Goal: Information Seeking & Learning: Learn about a topic

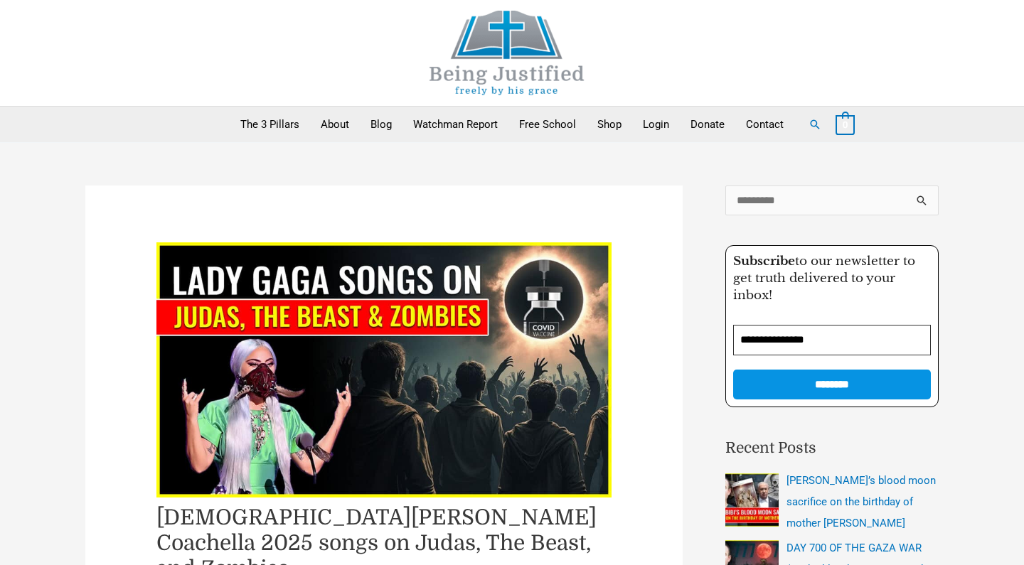
click at [515, 59] on img at bounding box center [506, 53] width 213 height 85
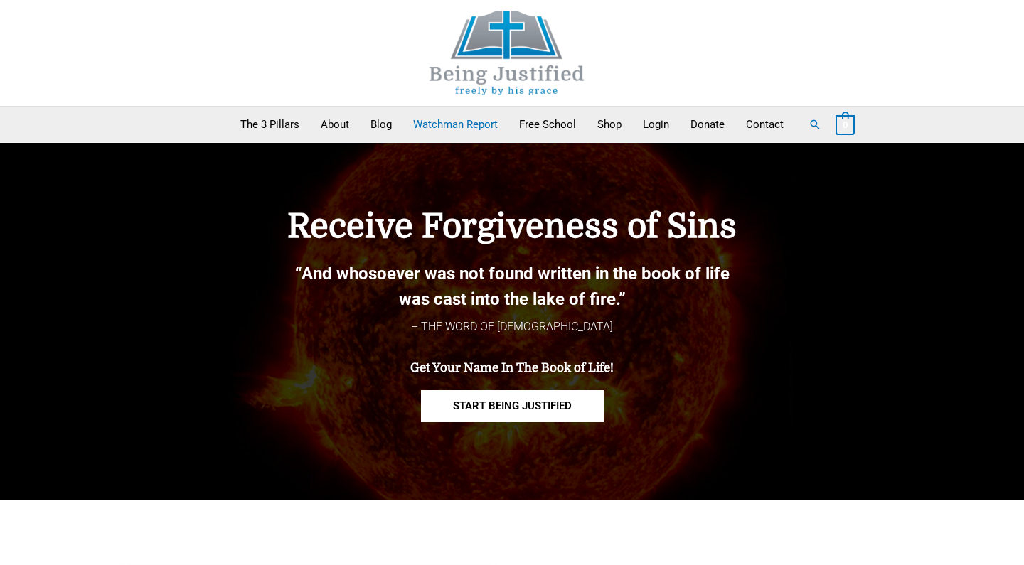
click at [447, 122] on link "Watchman Report" at bounding box center [456, 125] width 106 height 36
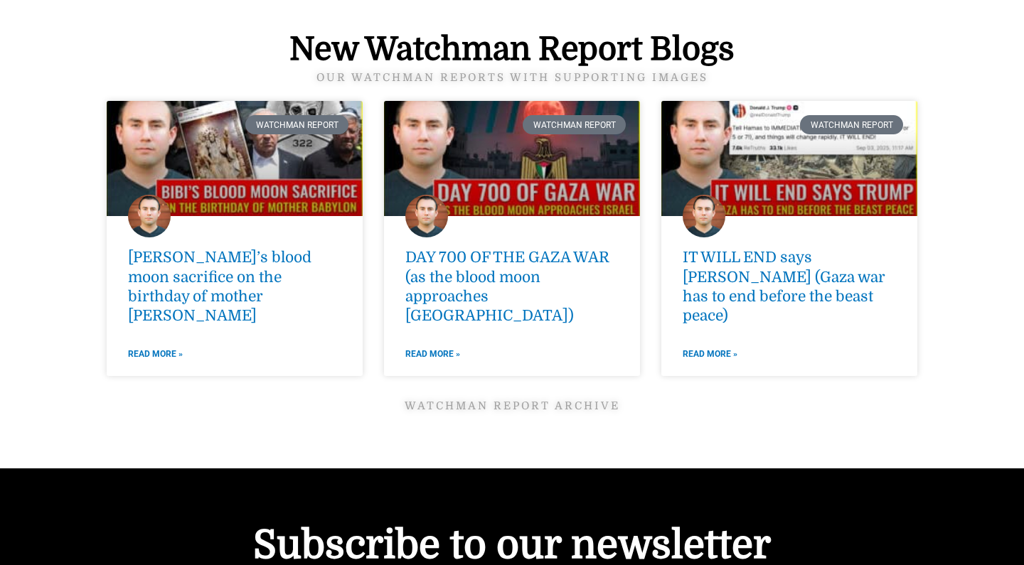
scroll to position [1907, 0]
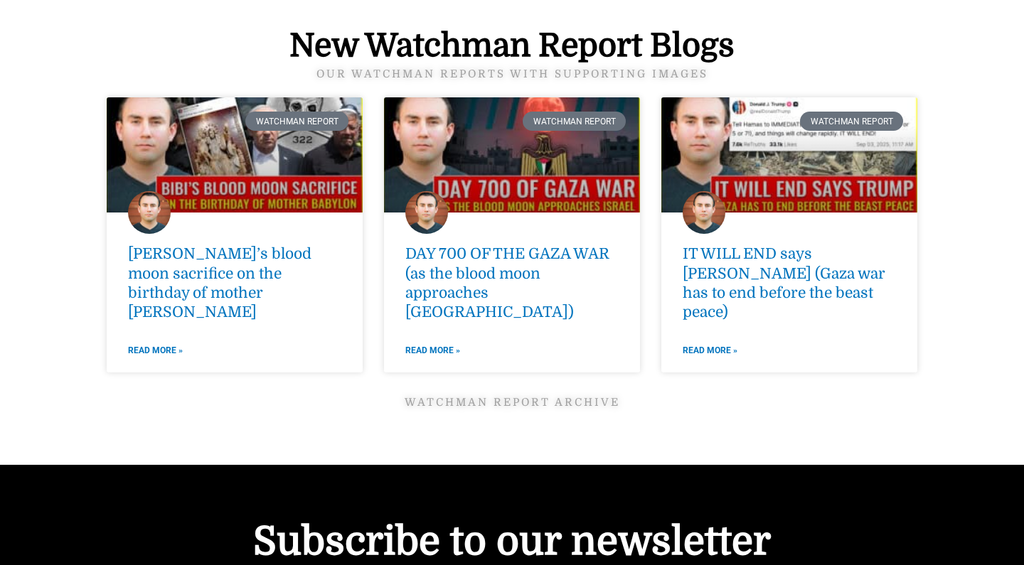
click at [517, 396] on link "Watchman Report ARCHIVE" at bounding box center [513, 402] width 216 height 13
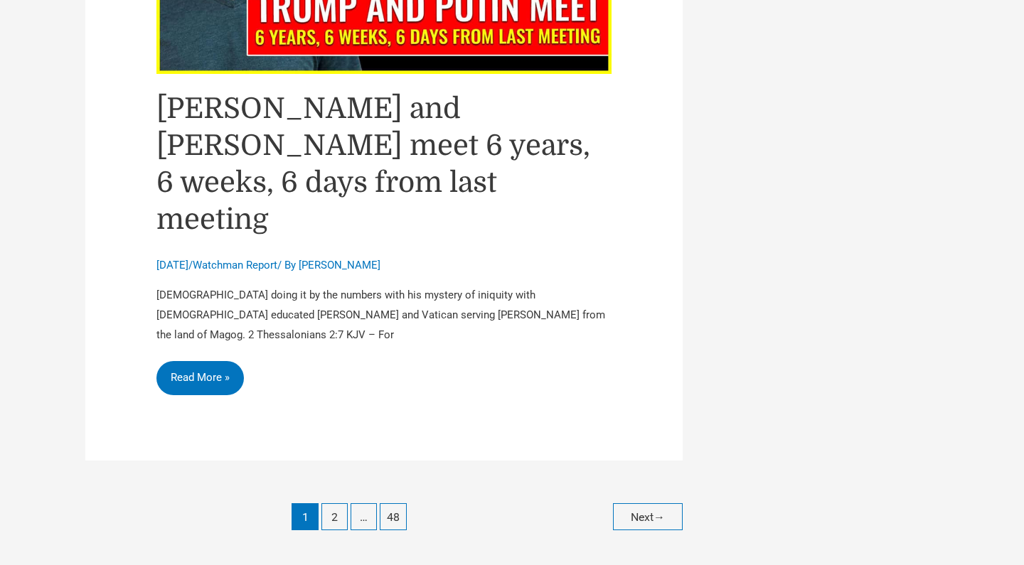
scroll to position [6496, 0]
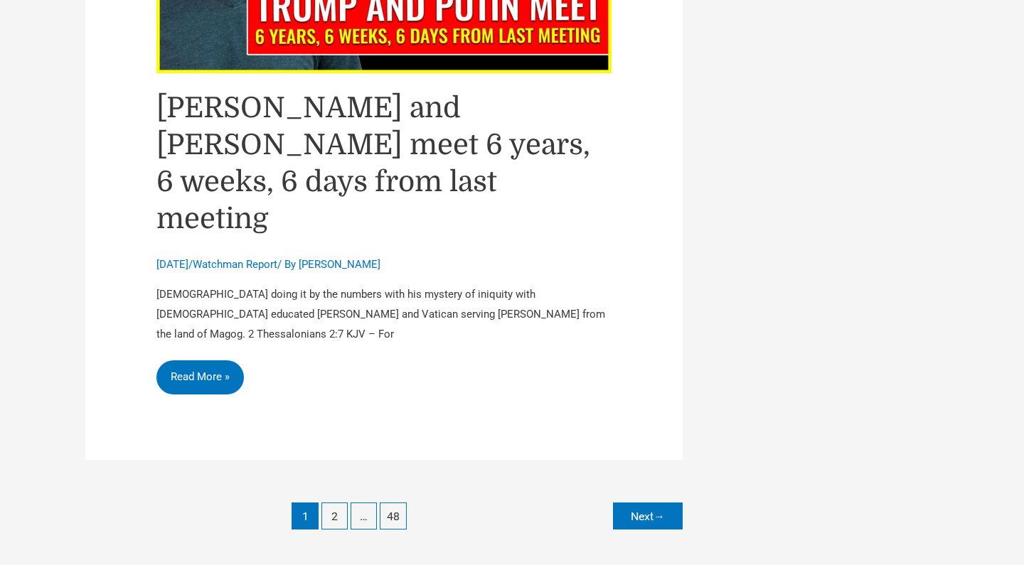
click at [655, 510] on span "→" at bounding box center [659, 517] width 11 height 14
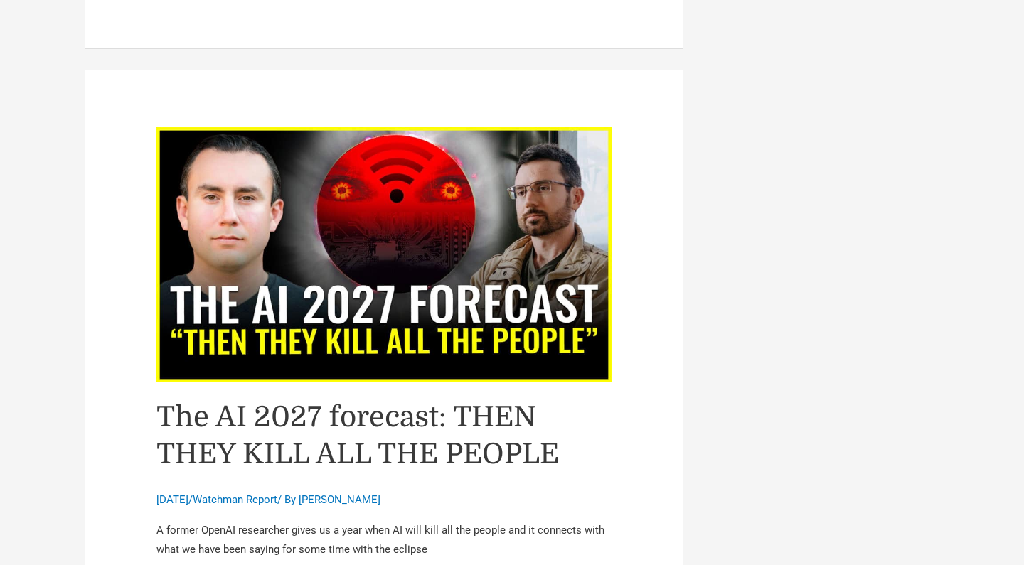
scroll to position [6361, 0]
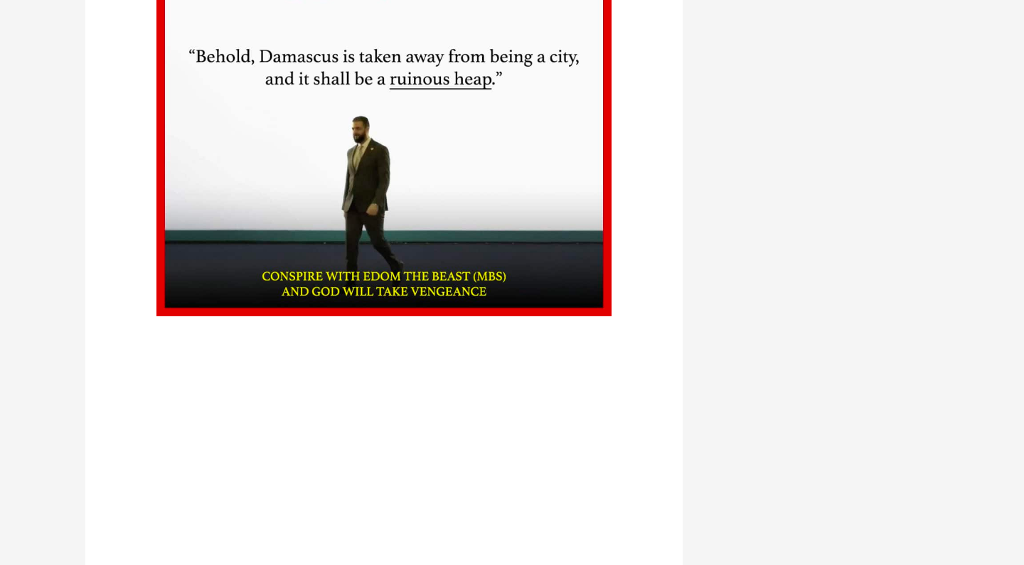
scroll to position [2403, 0]
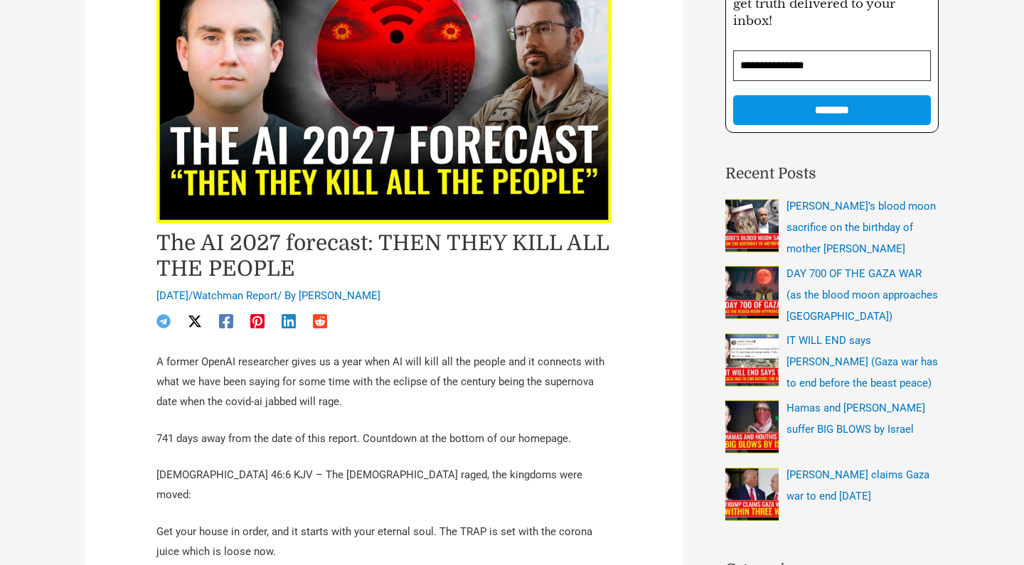
scroll to position [267, 0]
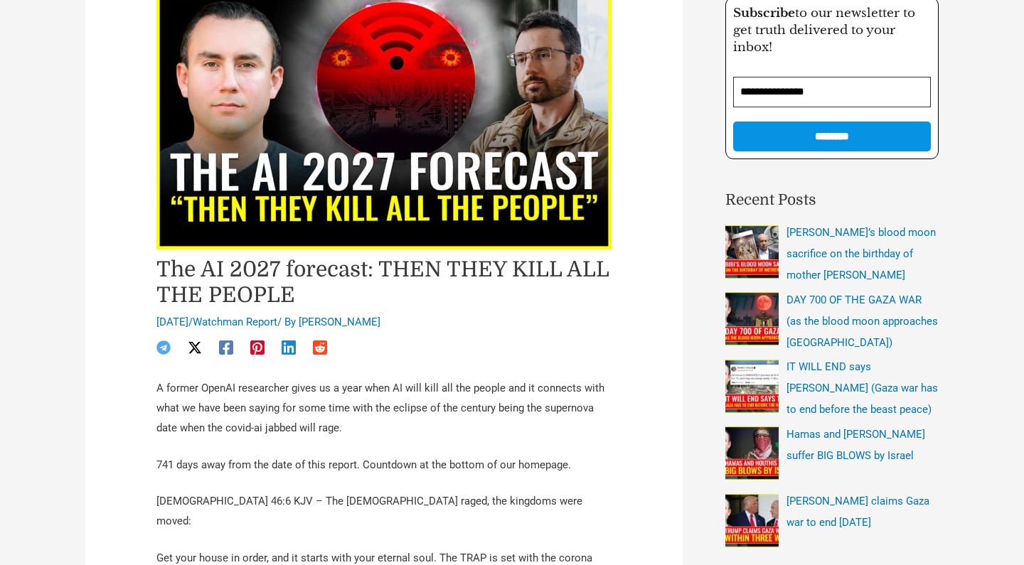
scroll to position [253, 0]
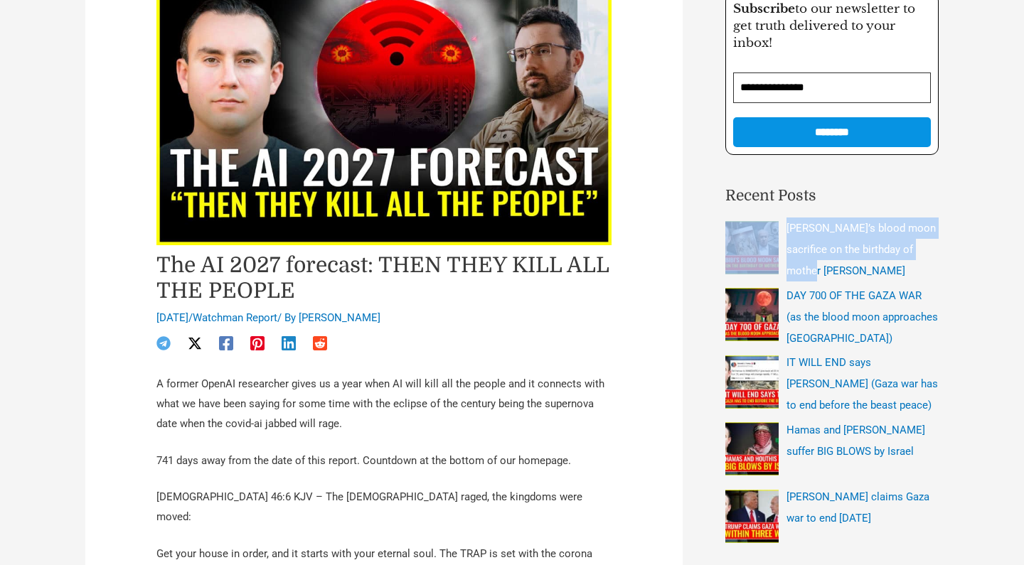
click at [689, 126] on div "Search for: ****** Please leave this field empty Subscribe to our newsletter to…" at bounding box center [811, 532] width 256 height 1198
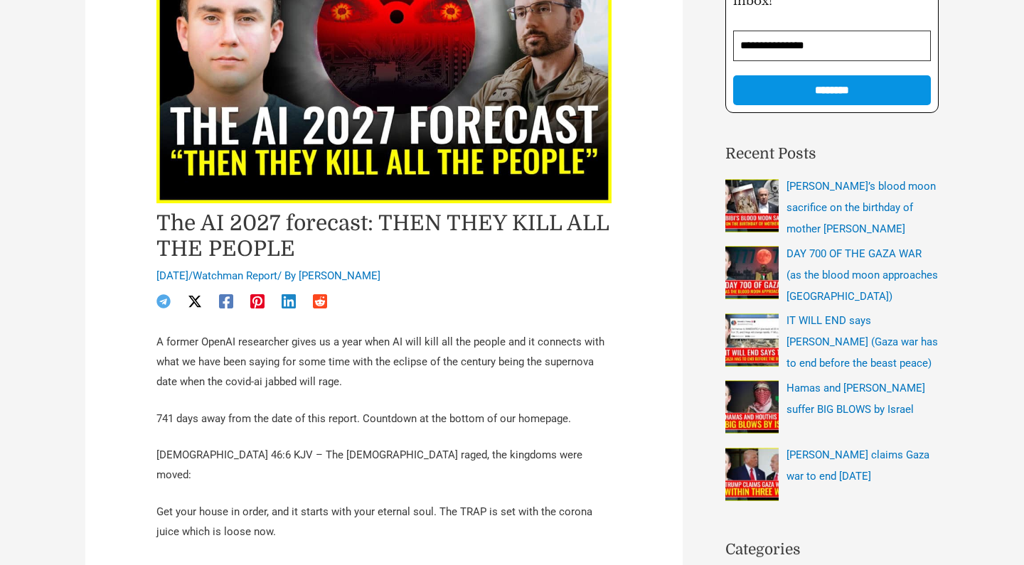
scroll to position [291, 0]
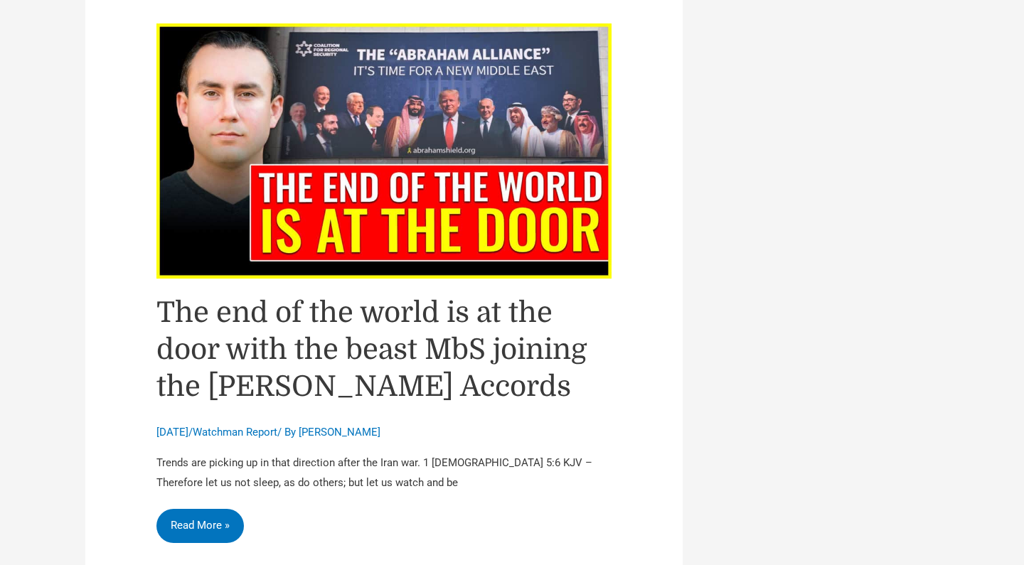
scroll to position [6369, 0]
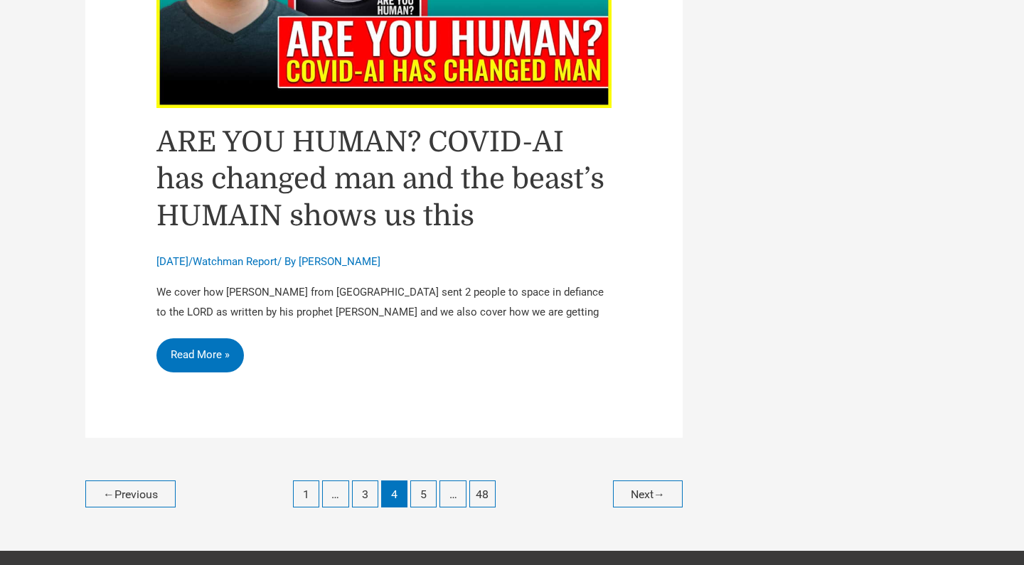
scroll to position [6512, 0]
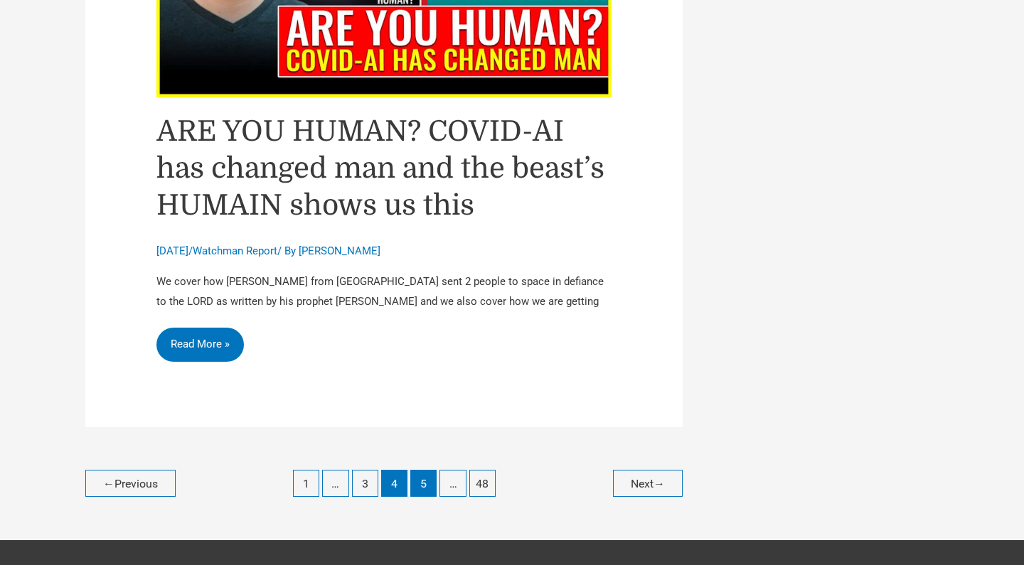
click at [423, 470] on link "5" at bounding box center [423, 483] width 26 height 26
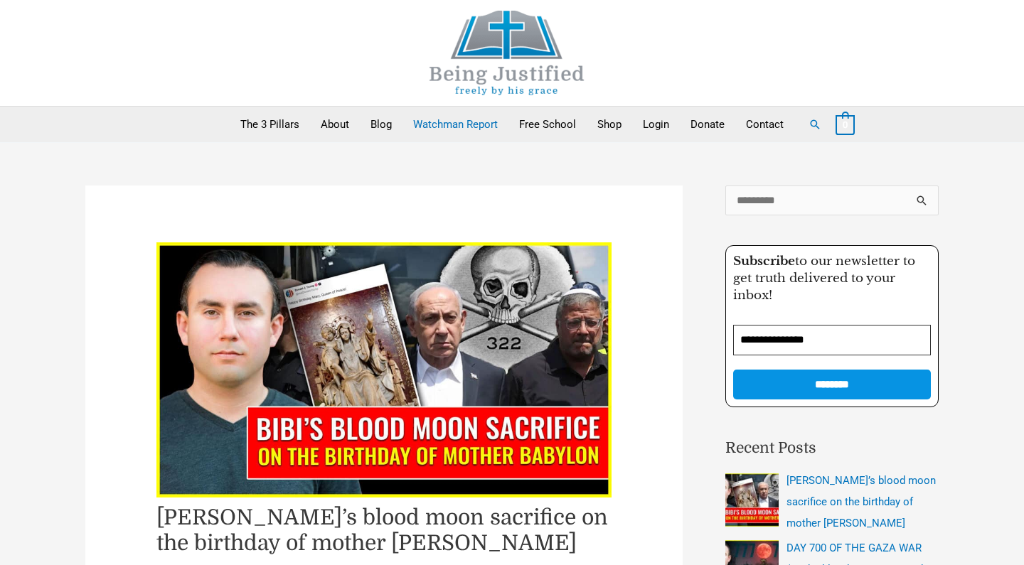
click at [471, 124] on link "Watchman Report" at bounding box center [456, 125] width 106 height 36
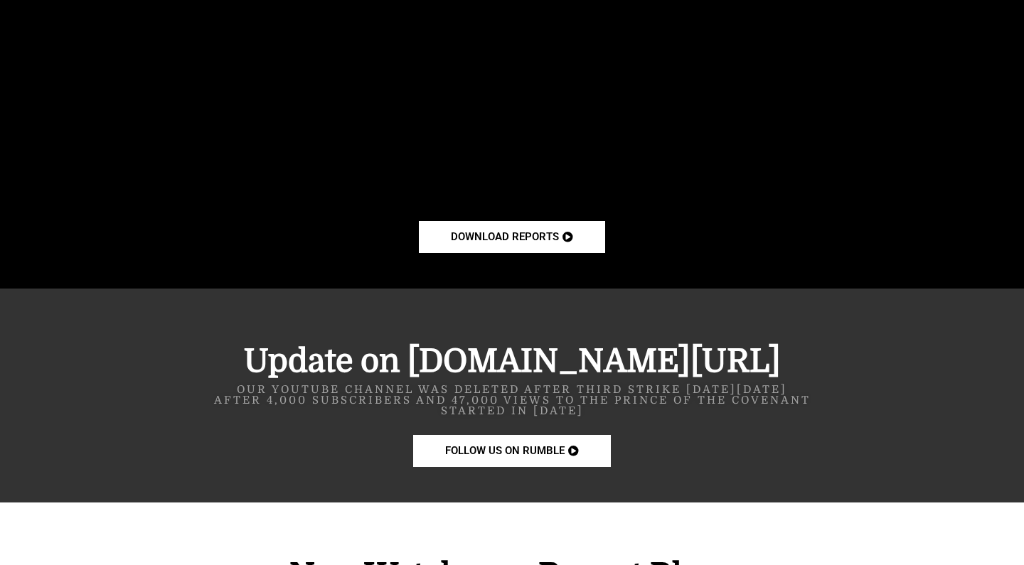
scroll to position [1378, 0]
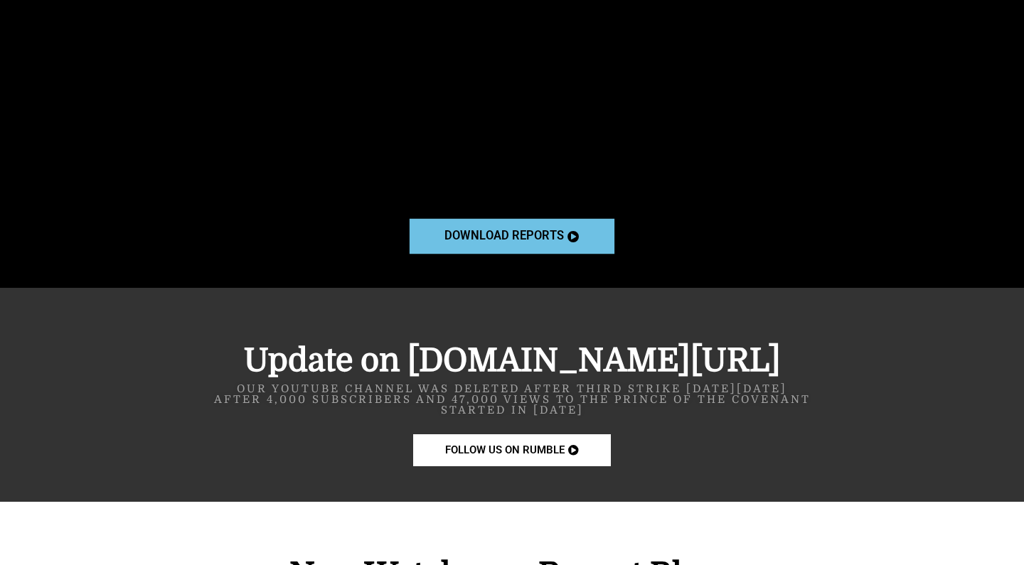
click at [496, 238] on span "download reports" at bounding box center [504, 237] width 119 height 12
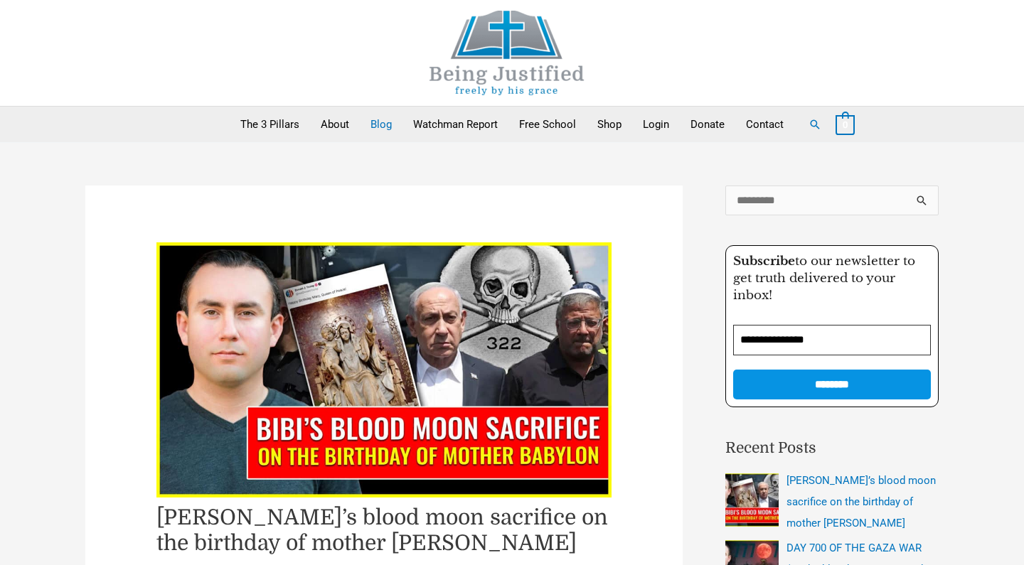
click at [387, 124] on link "Blog" at bounding box center [381, 125] width 43 height 36
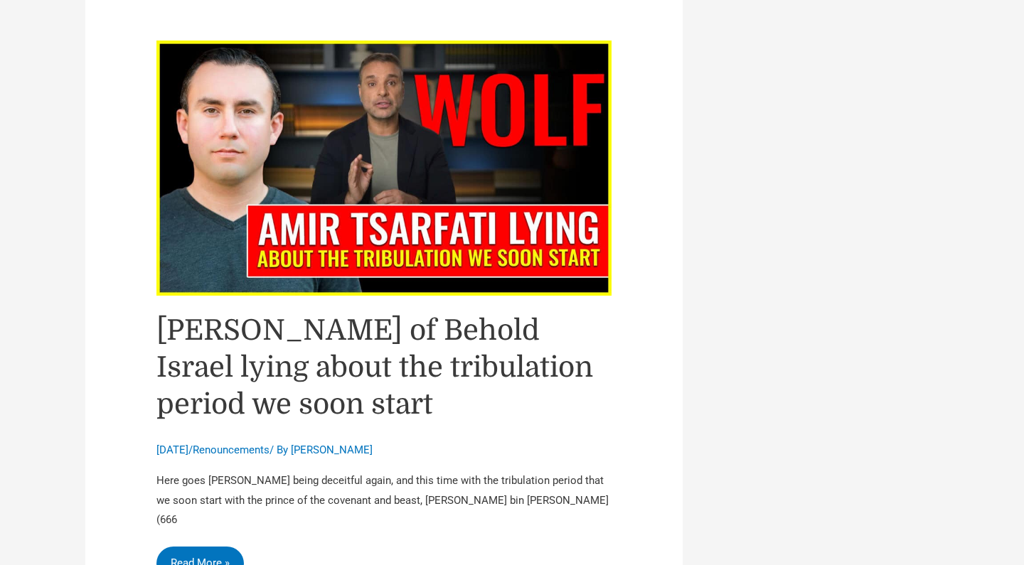
scroll to position [6080, 0]
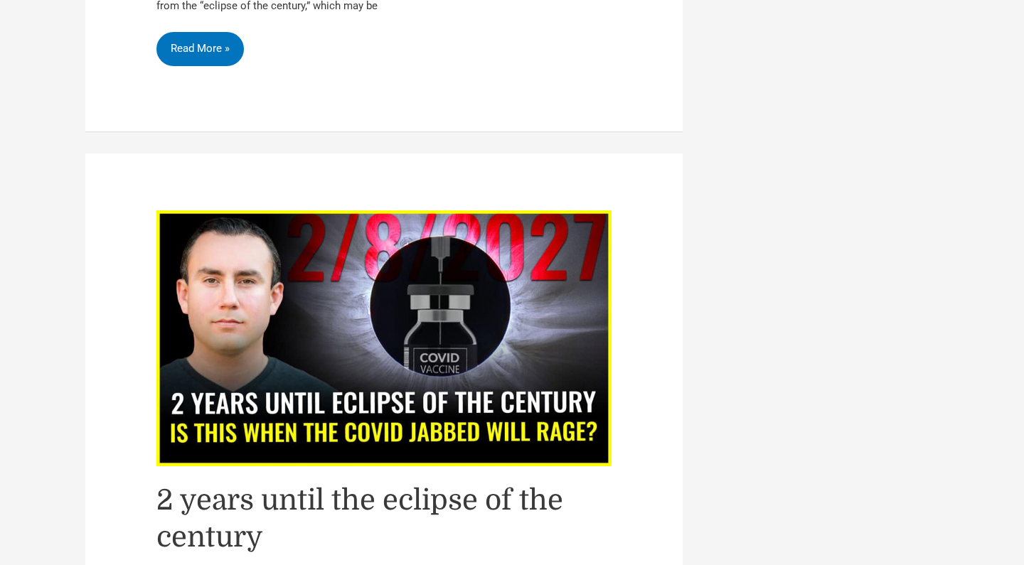
scroll to position [6178, 0]
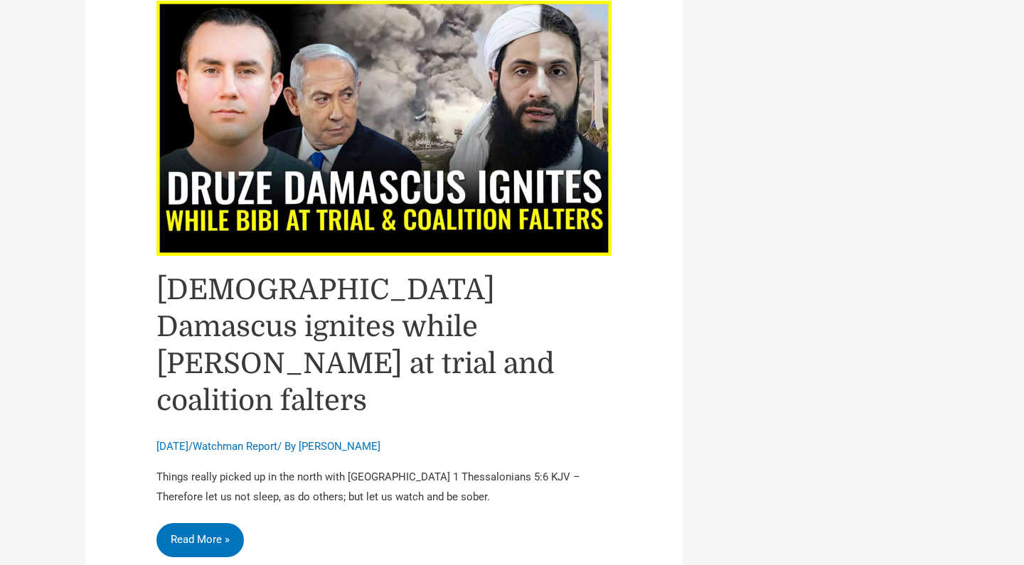
scroll to position [6374, 0]
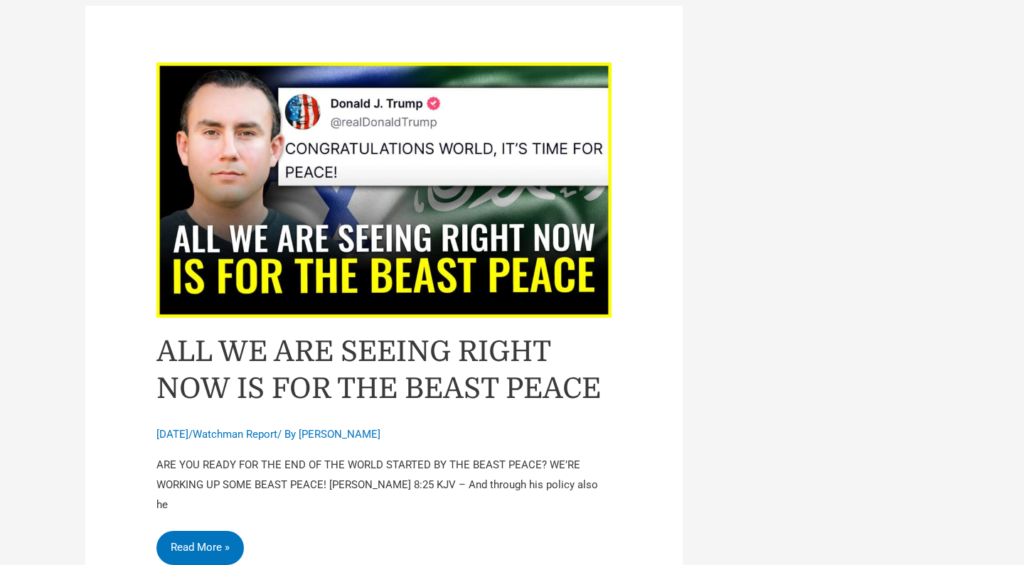
scroll to position [6155, 0]
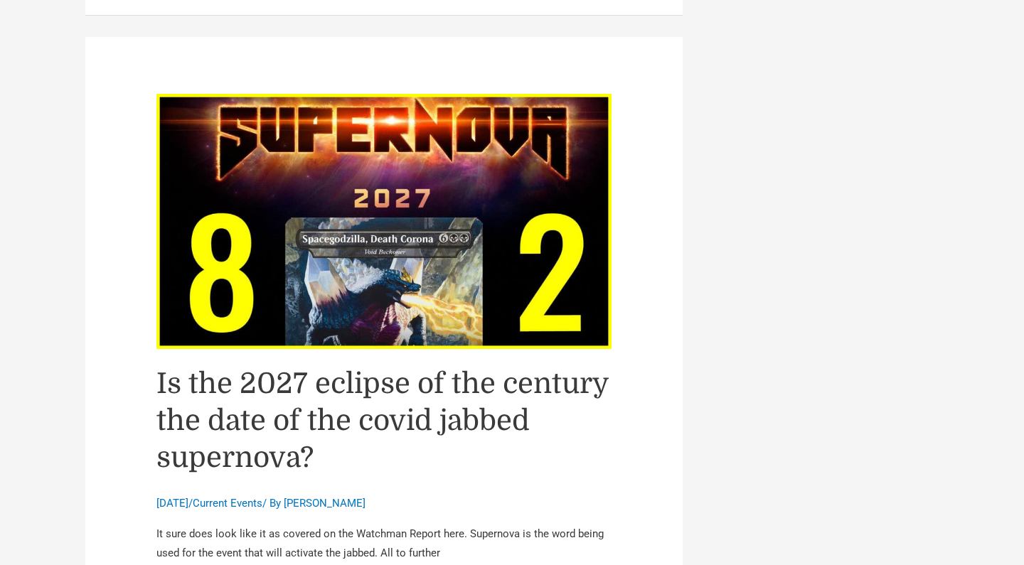
scroll to position [6123, 0]
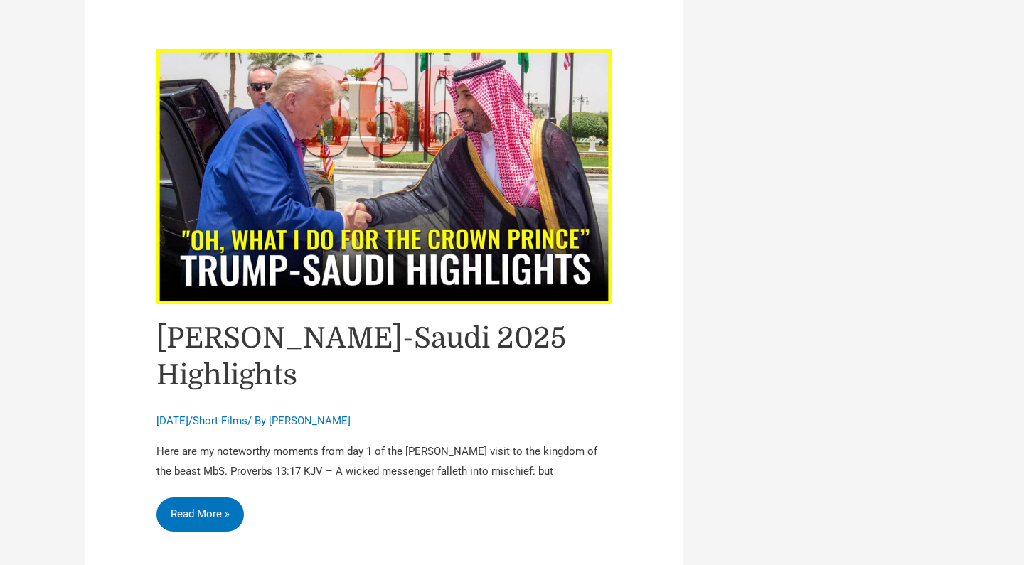
scroll to position [6250, 0]
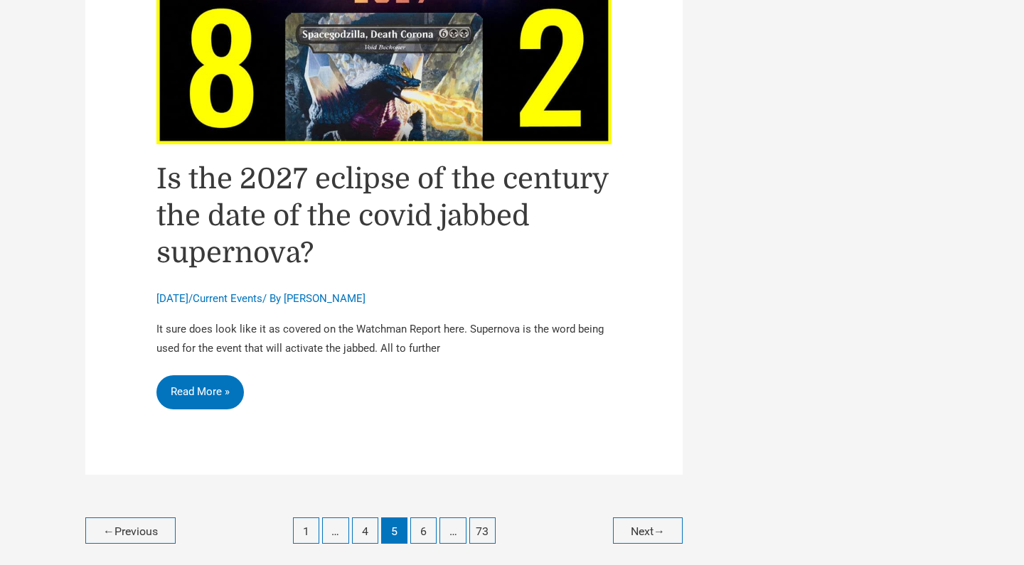
scroll to position [6361, 0]
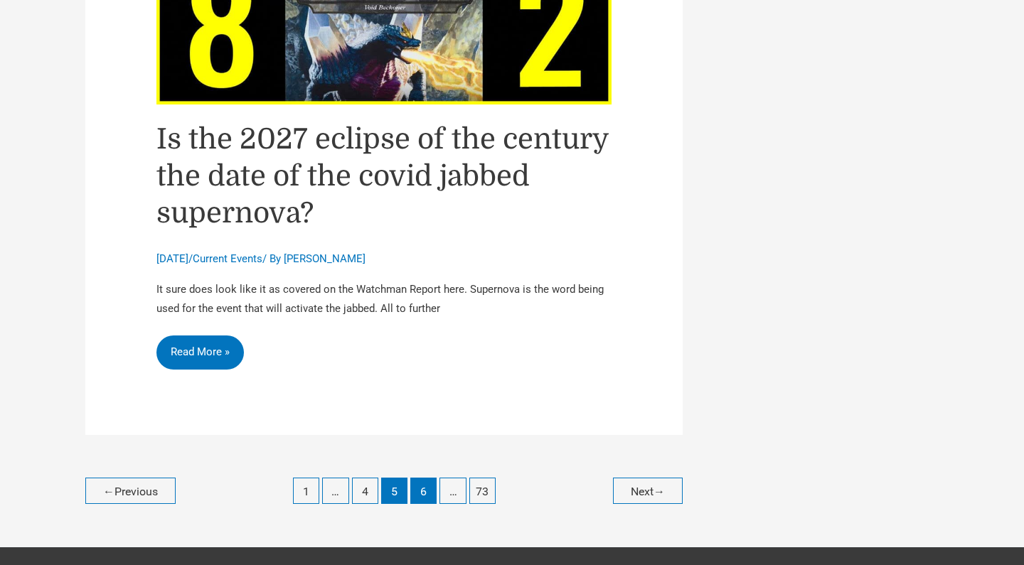
click at [429, 478] on link "6" at bounding box center [423, 491] width 26 height 26
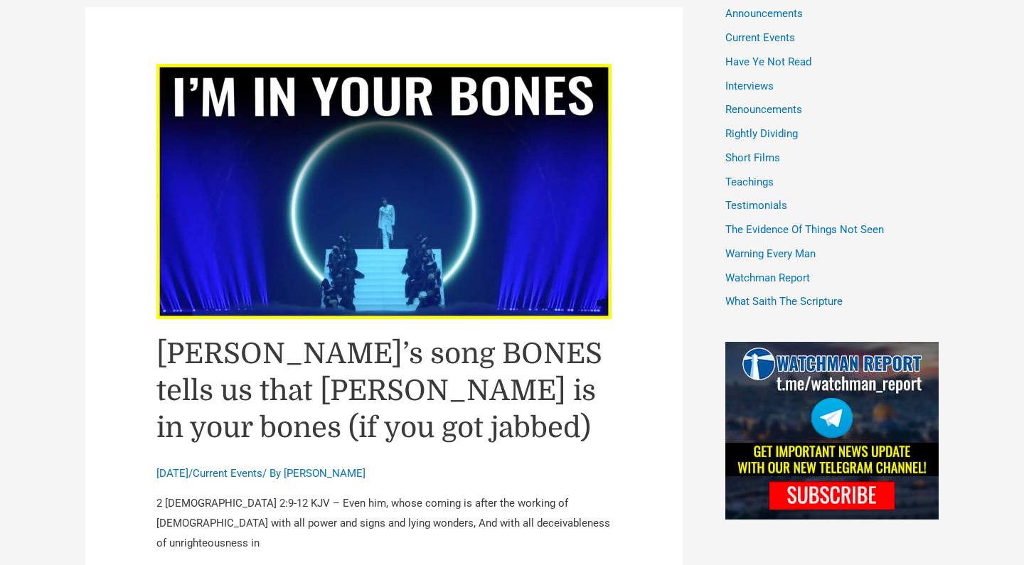
scroll to position [872, 0]
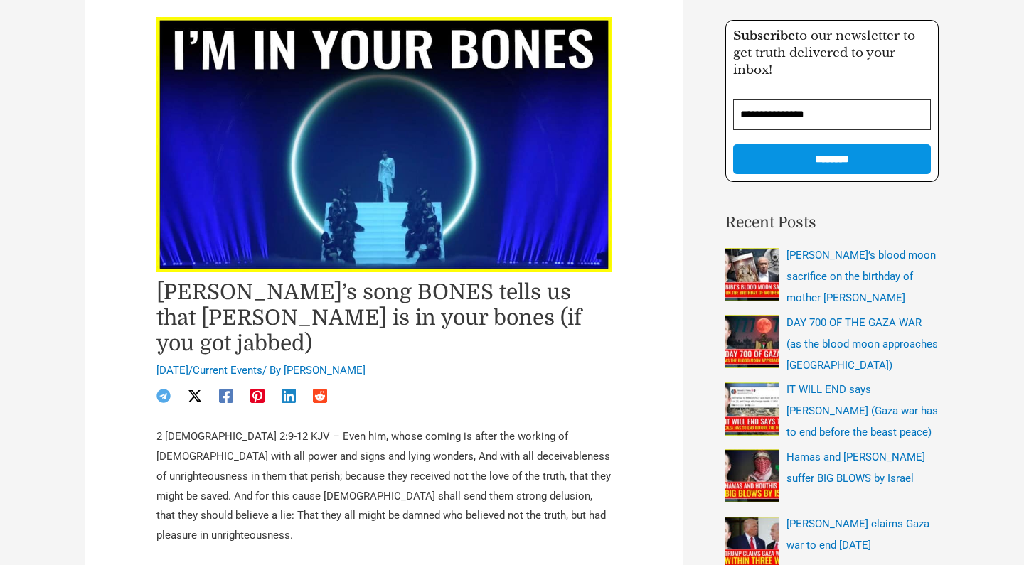
scroll to position [233, 0]
